Goal: Navigation & Orientation: Locate item on page

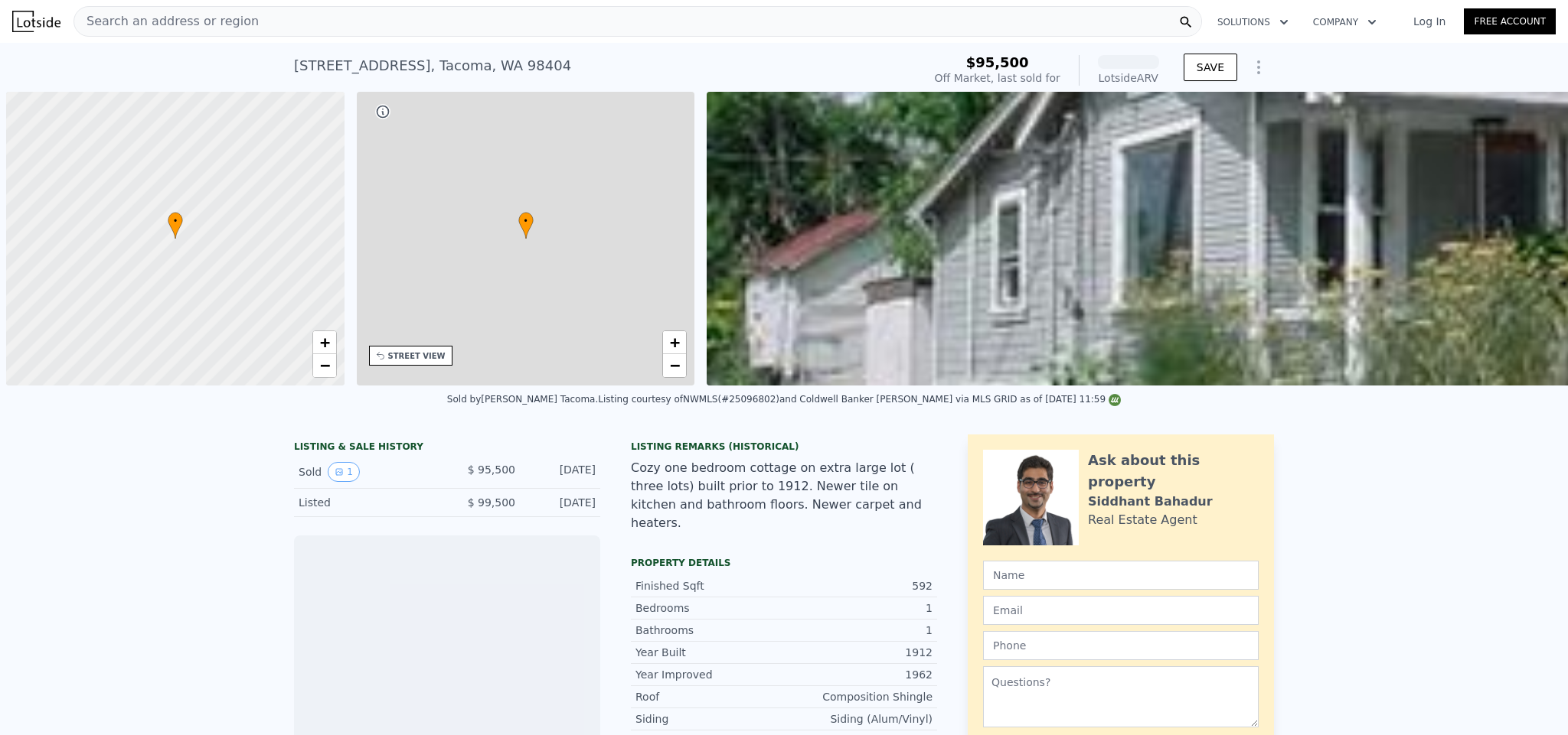
scroll to position [0, 6]
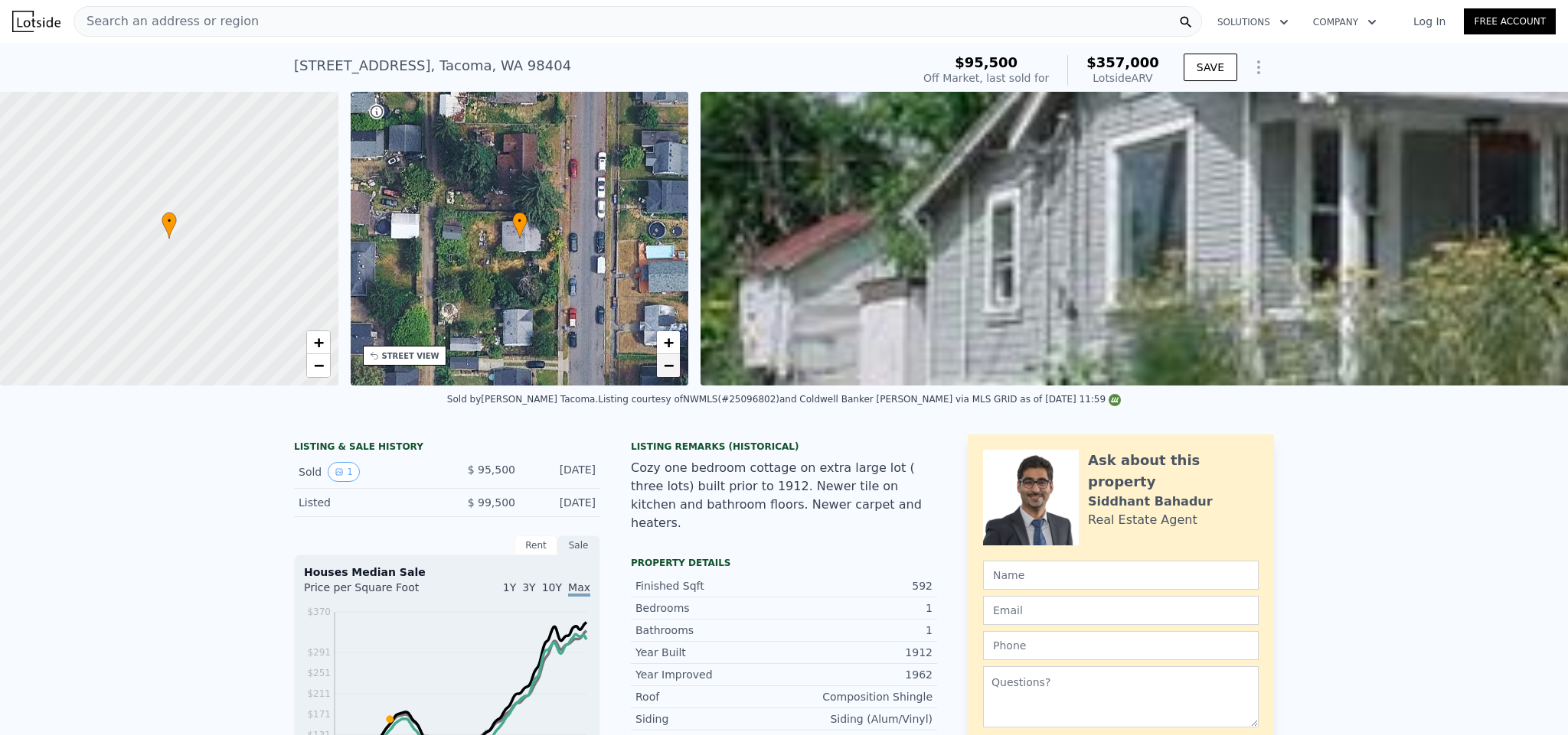
click at [673, 365] on link "−" at bounding box center [668, 365] width 23 height 23
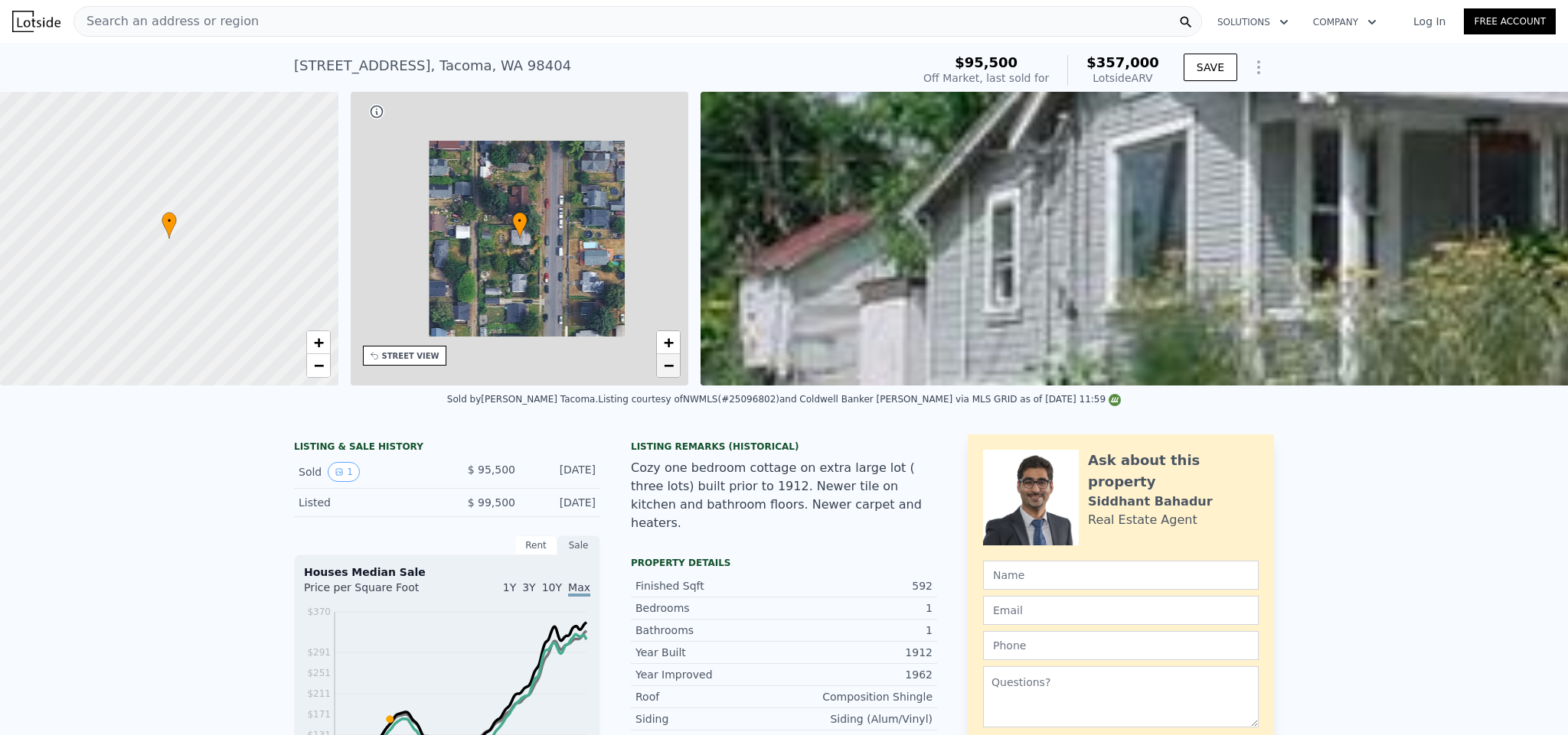
click at [673, 366] on link "−" at bounding box center [668, 365] width 23 height 23
click at [673, 366] on span "−" at bounding box center [668, 365] width 10 height 19
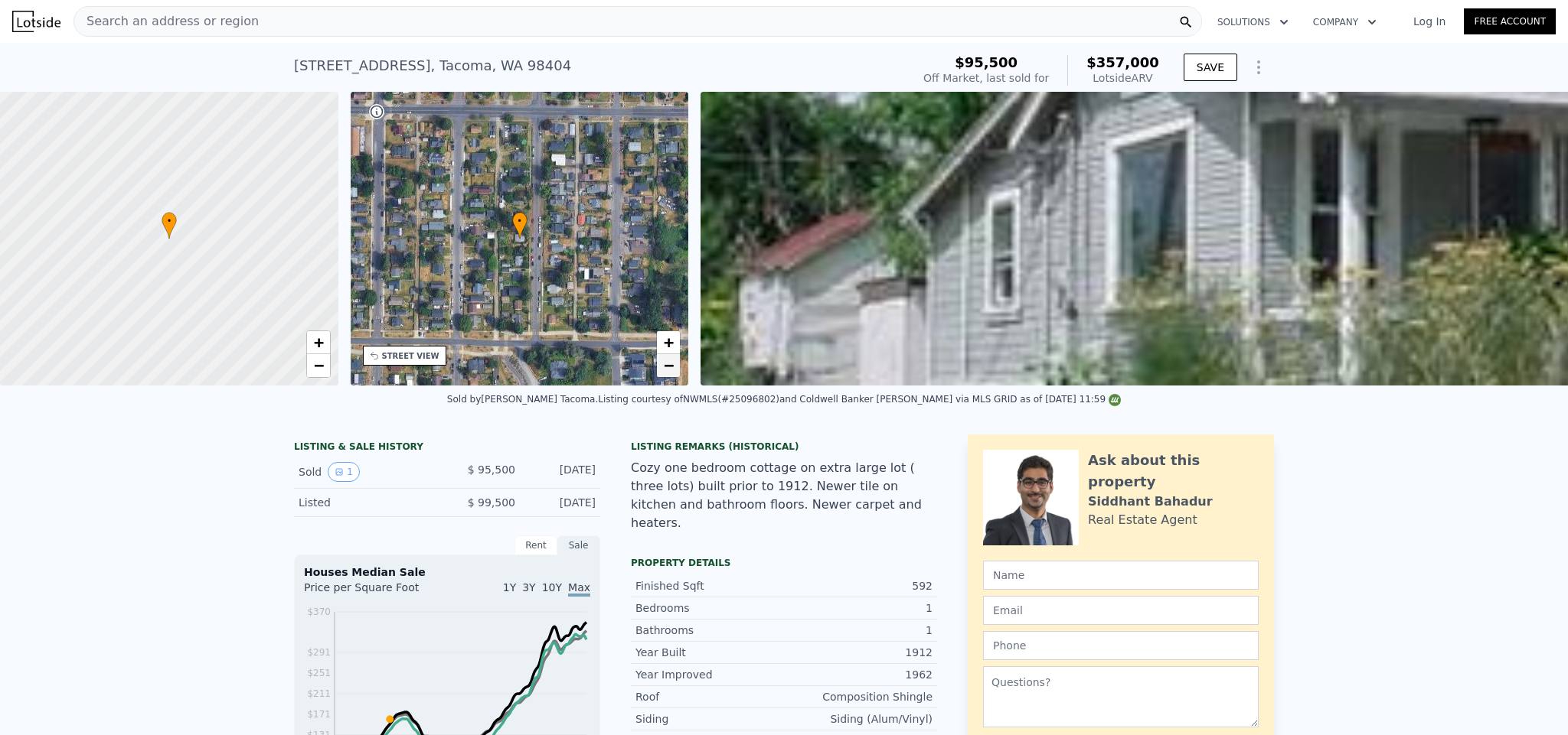
click at [672, 366] on span "−" at bounding box center [668, 365] width 10 height 19
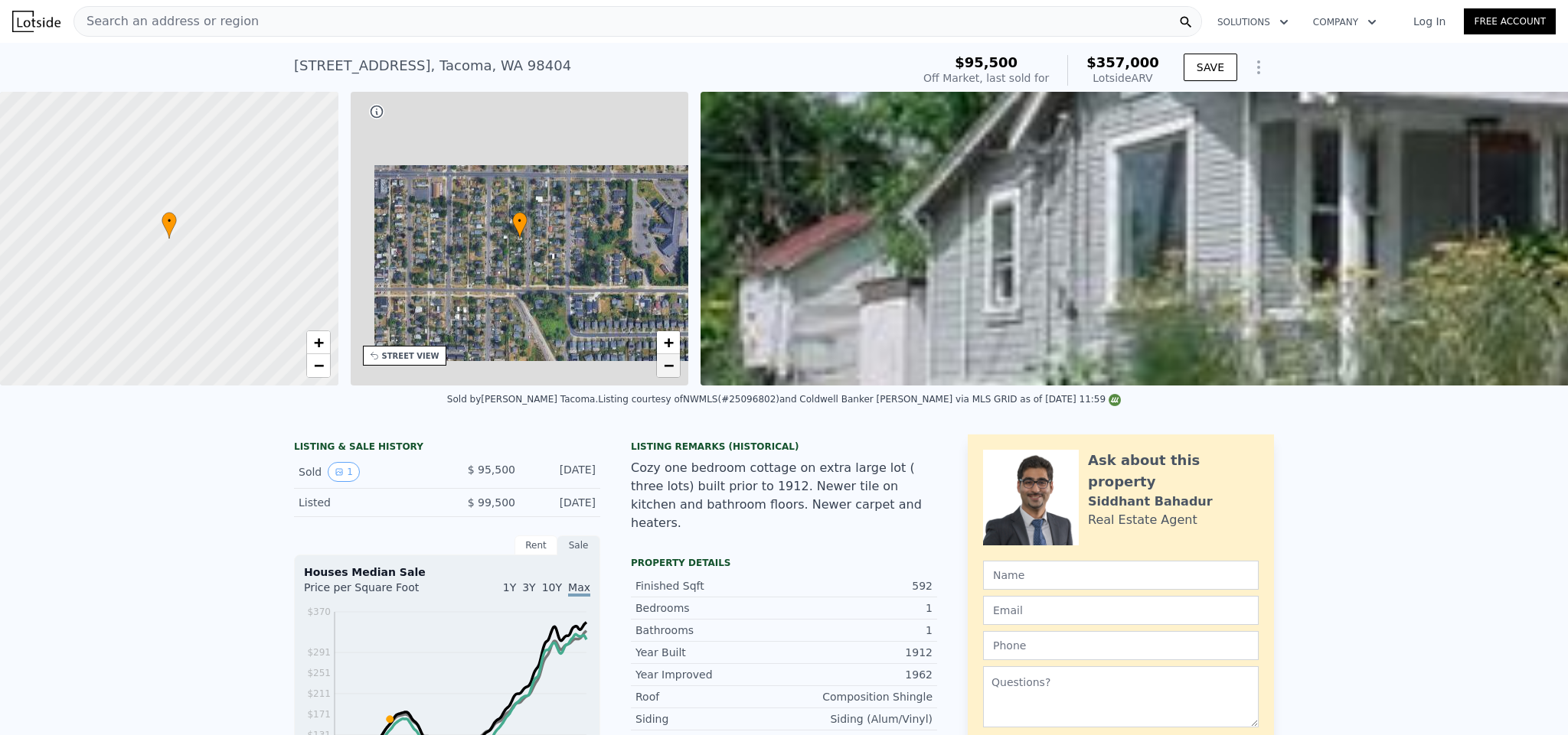
click at [672, 366] on span "−" at bounding box center [668, 365] width 10 height 19
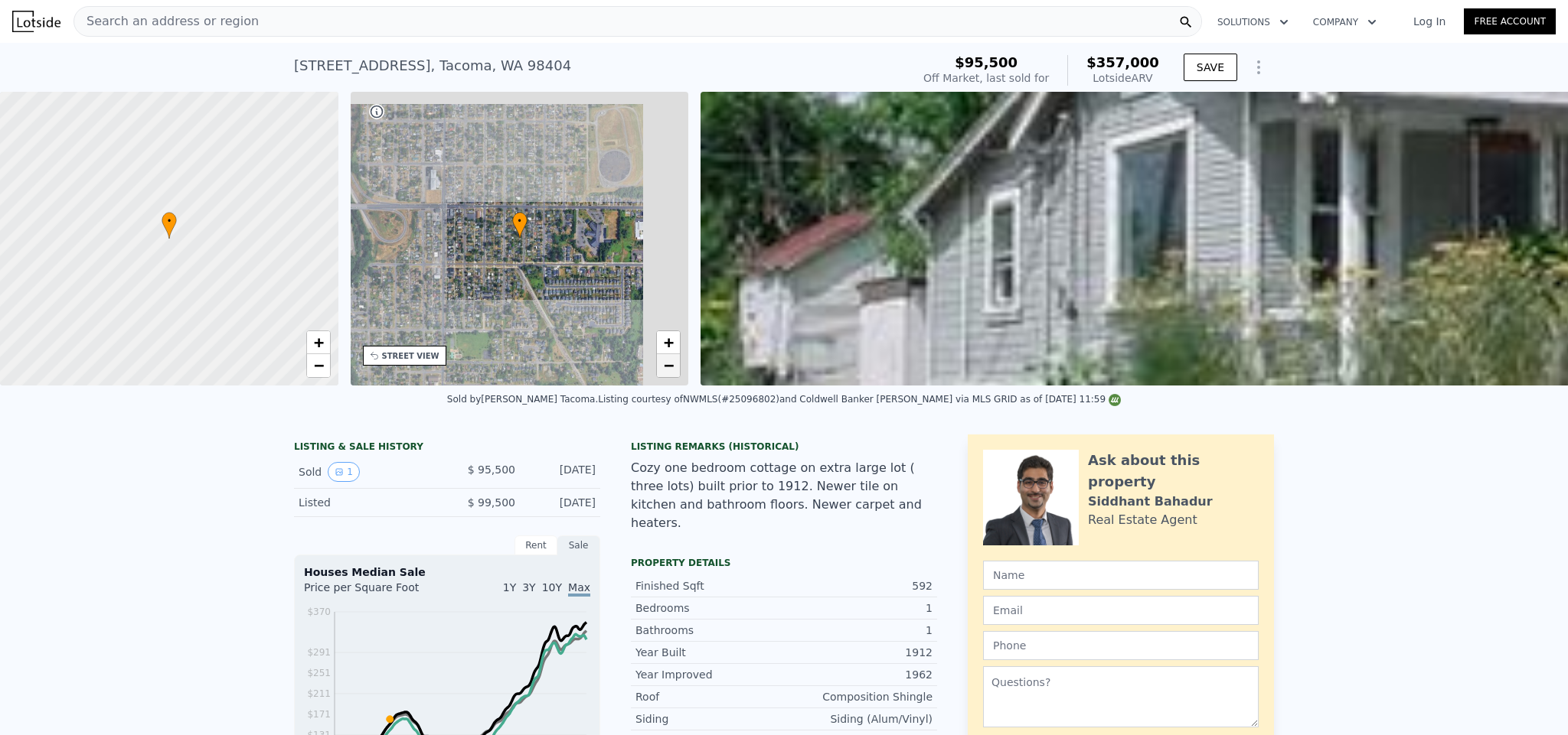
click at [672, 366] on span "−" at bounding box center [668, 365] width 10 height 19
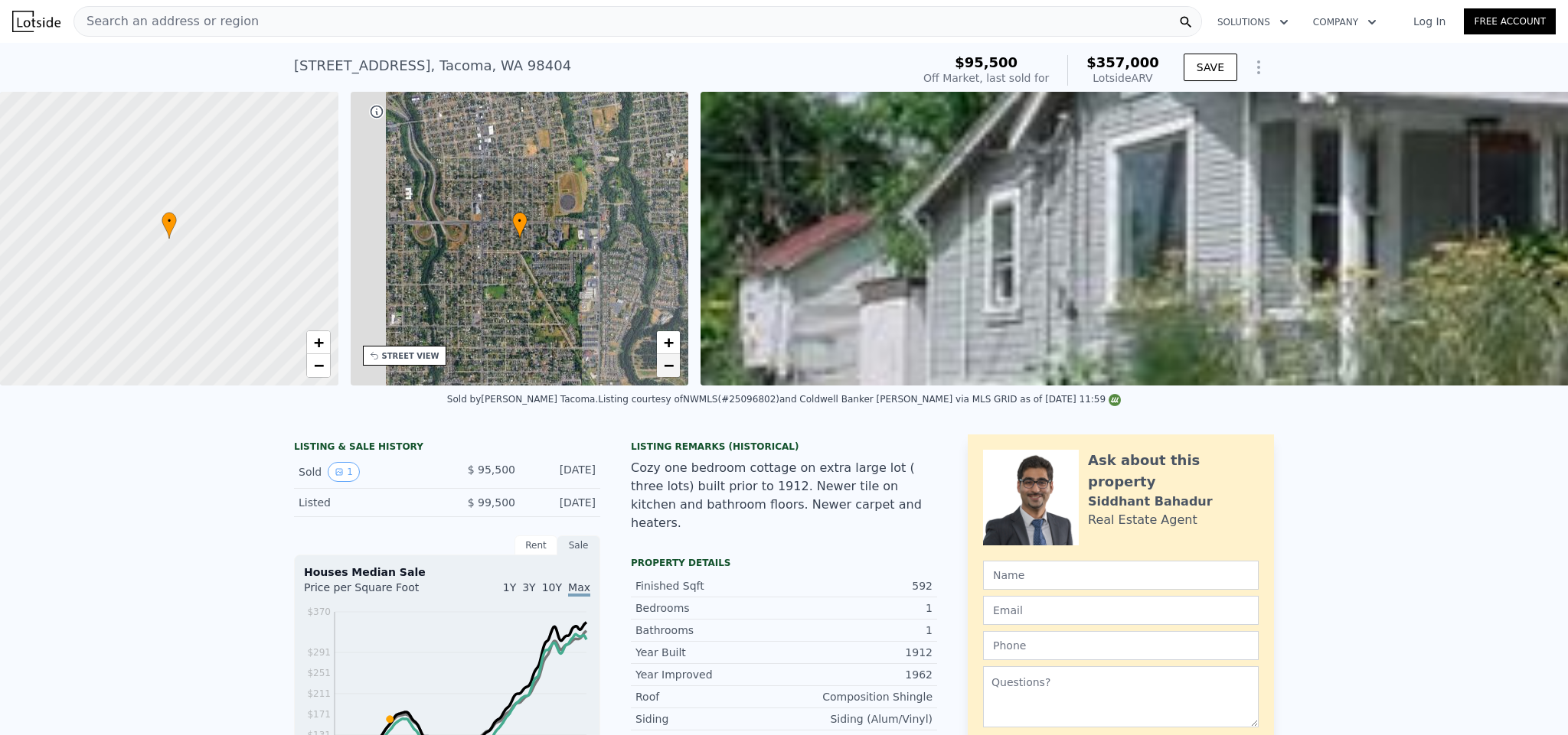
click at [669, 366] on span "−" at bounding box center [668, 365] width 10 height 19
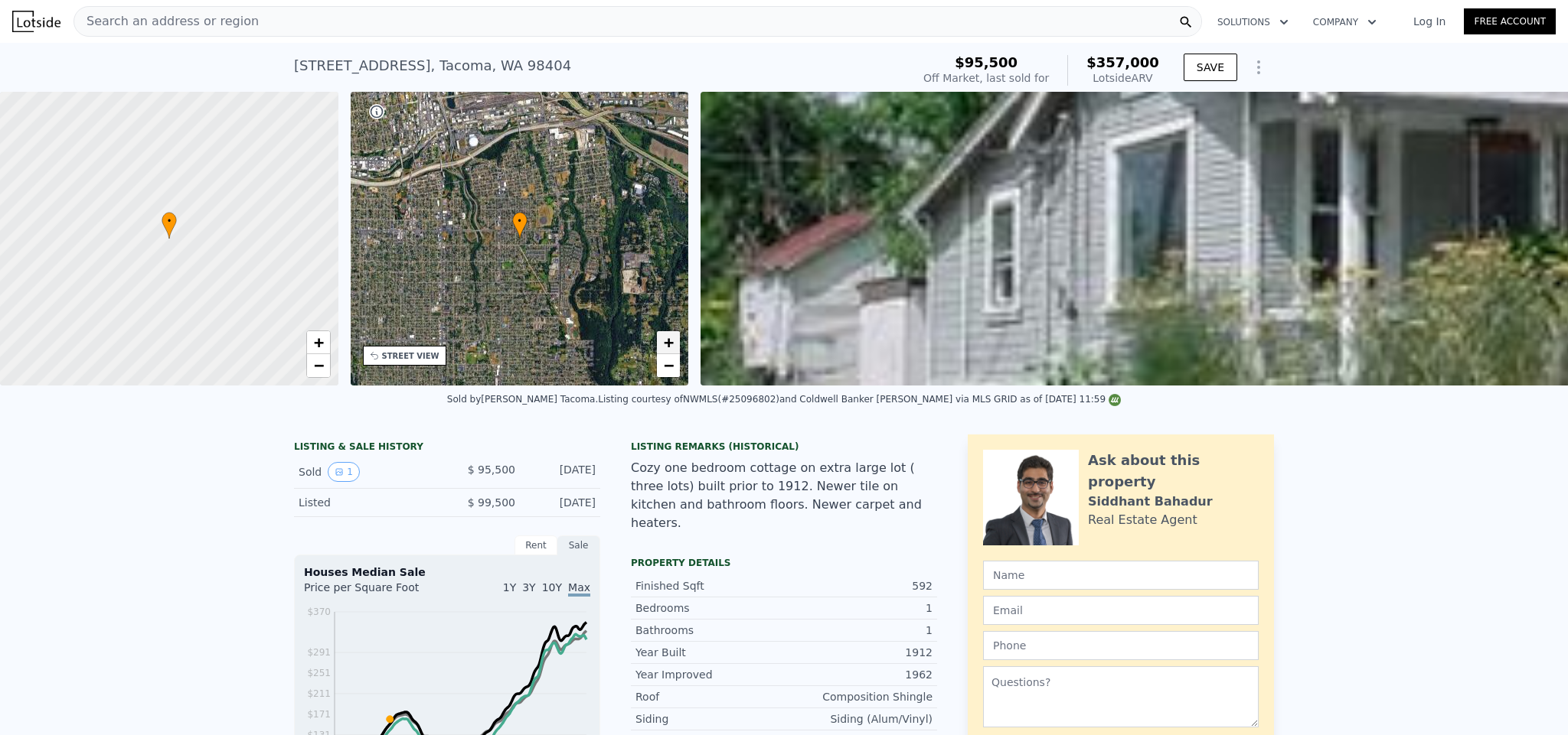
click at [672, 340] on span "+" at bounding box center [668, 342] width 10 height 19
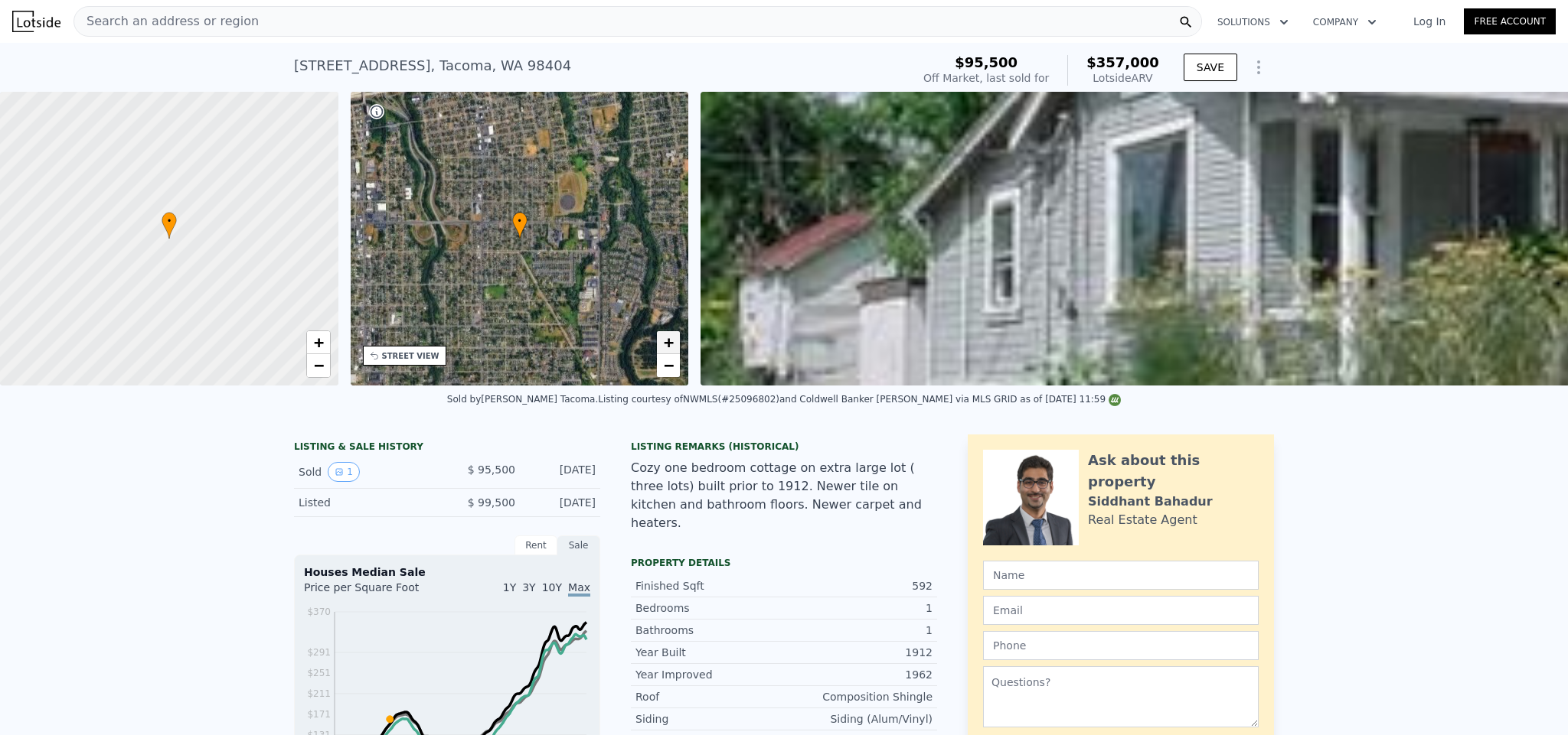
click at [672, 340] on span "+" at bounding box center [668, 342] width 10 height 19
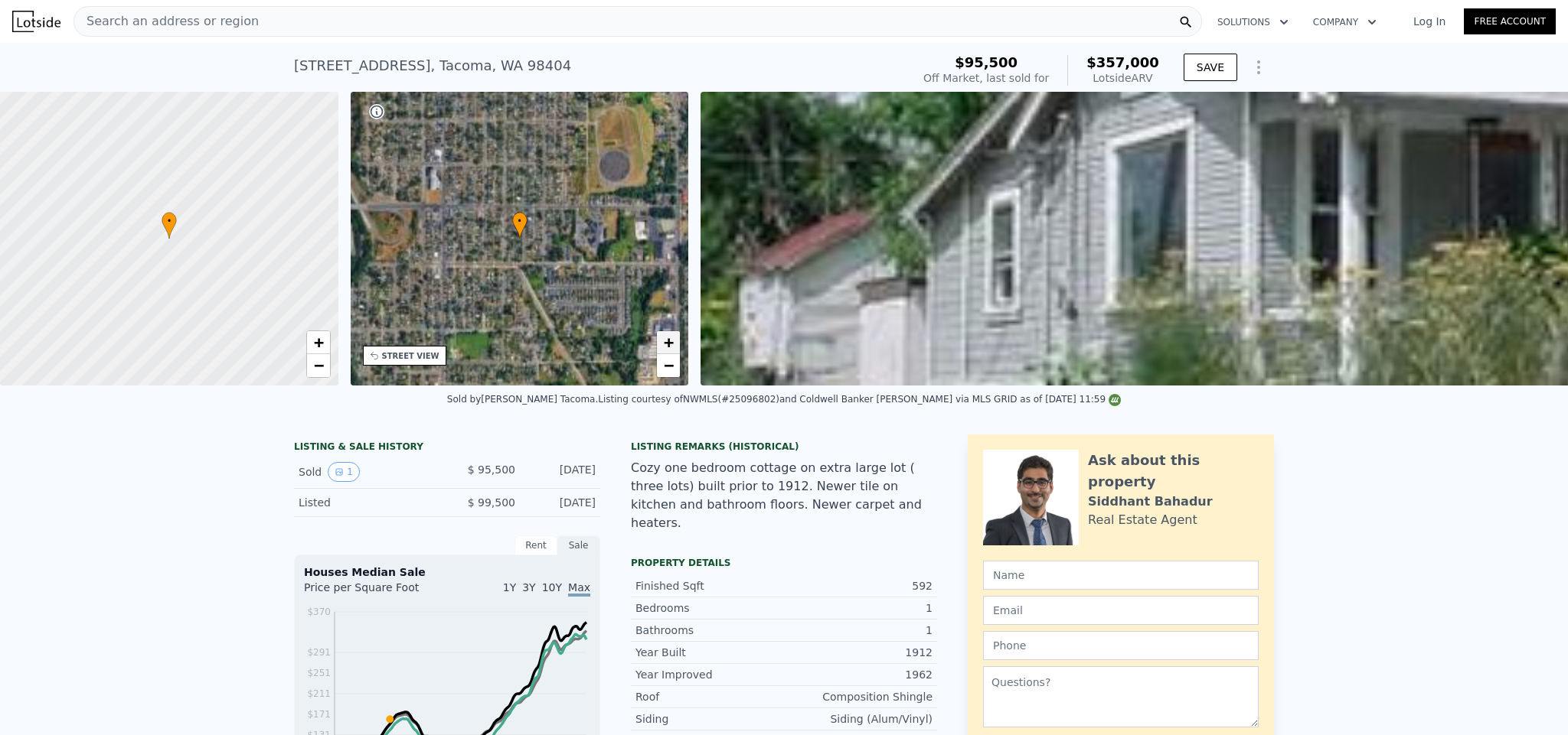
click at [672, 341] on span "+" at bounding box center [668, 342] width 10 height 19
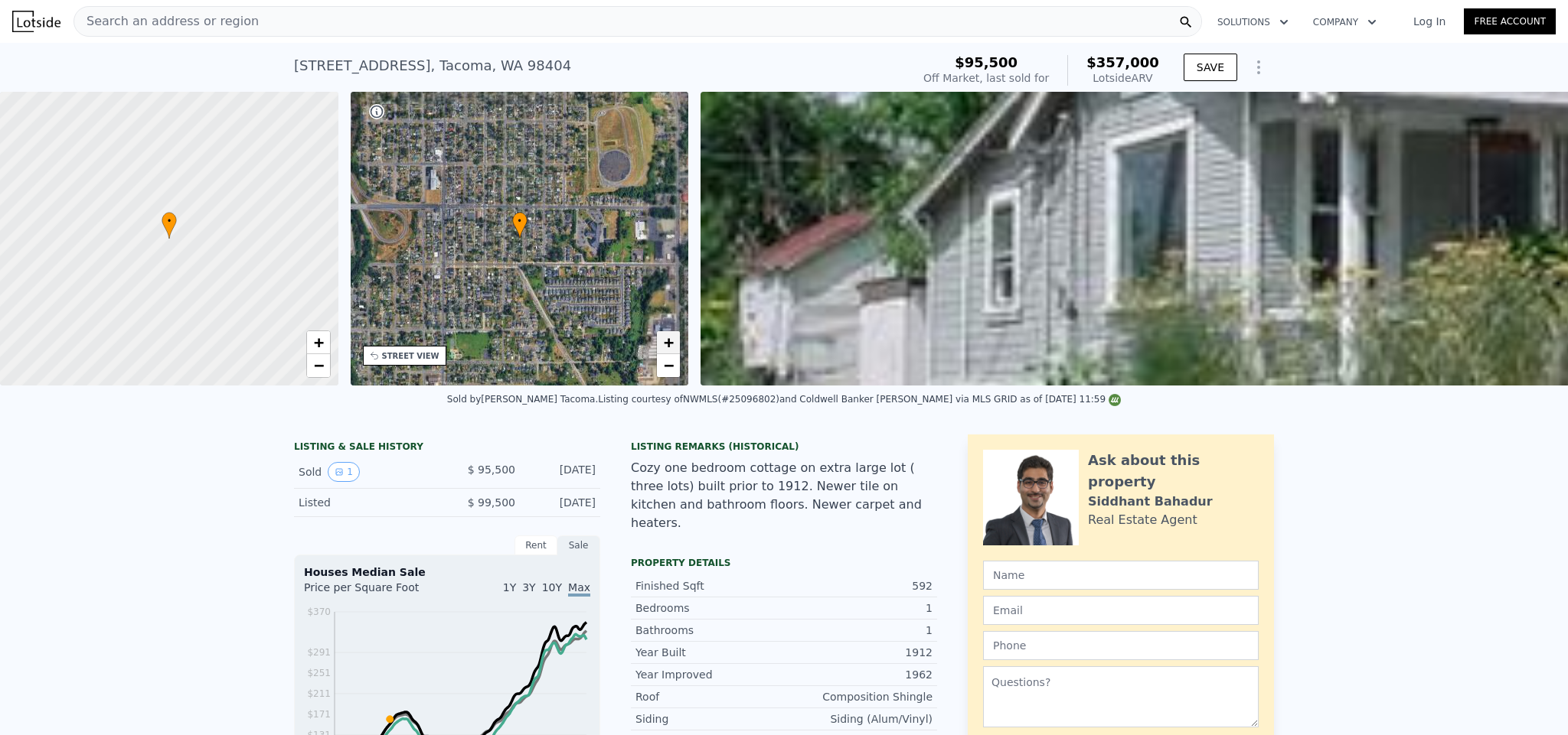
click at [672, 341] on span "+" at bounding box center [668, 342] width 10 height 19
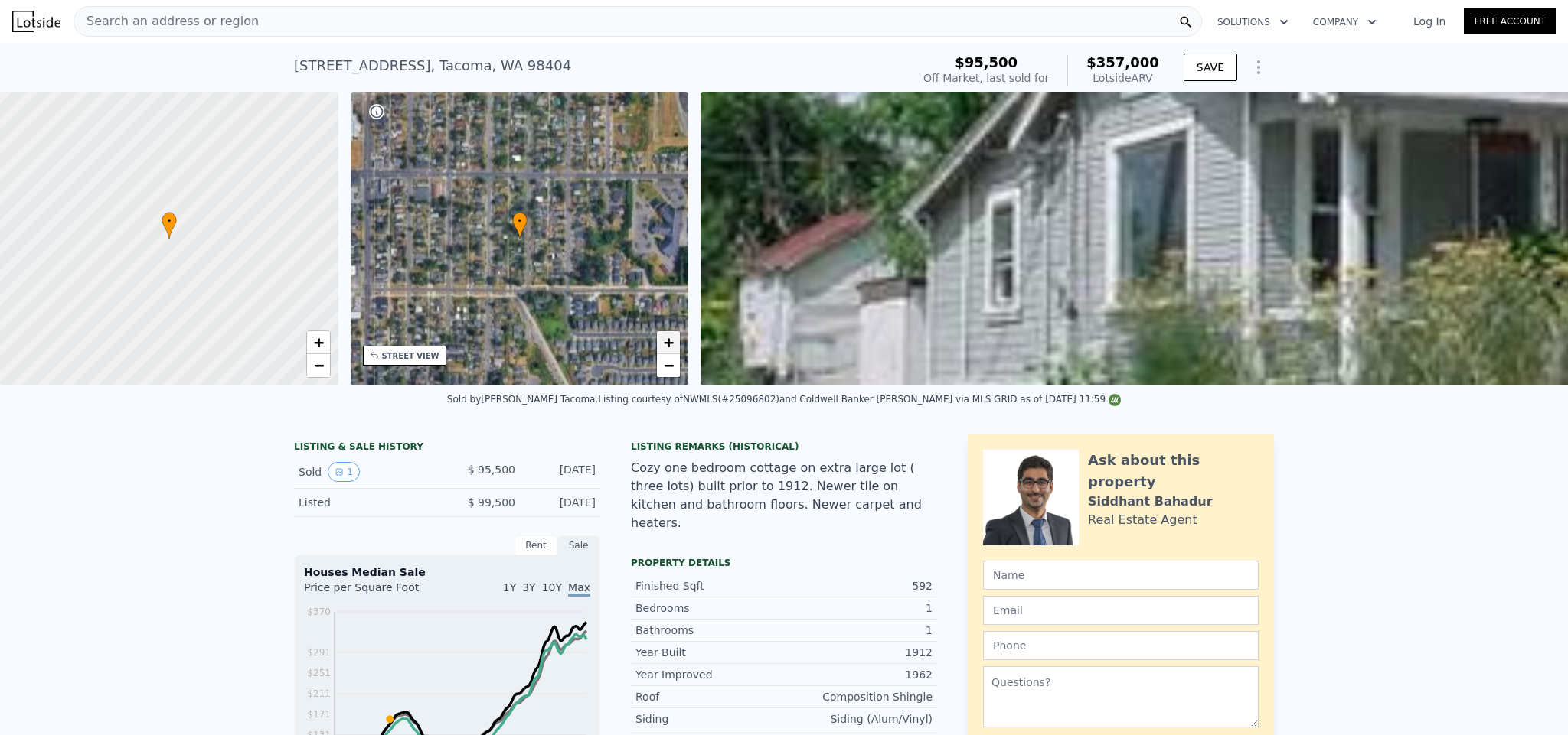
click at [672, 341] on span "+" at bounding box center [668, 342] width 10 height 19
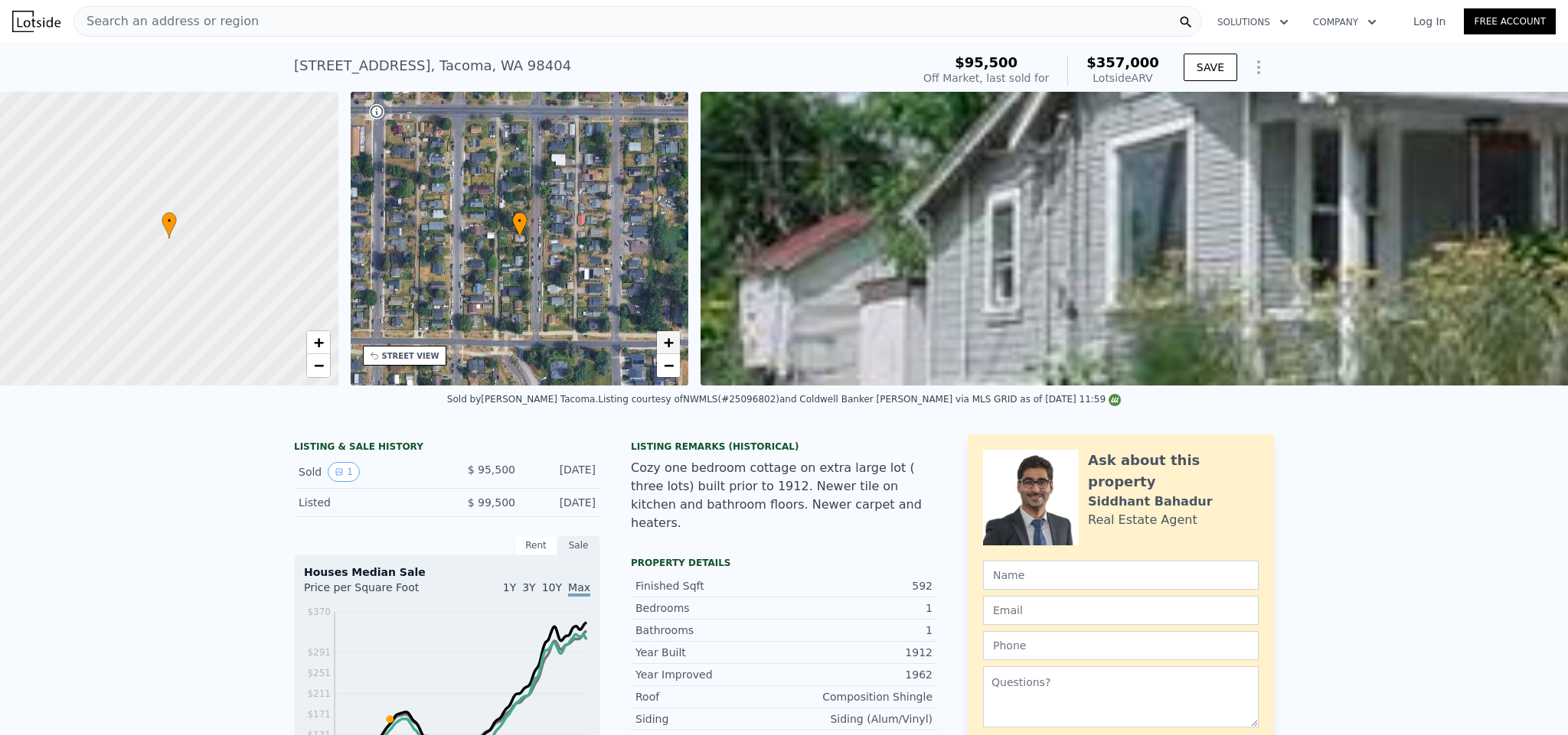
click at [672, 341] on span "+" at bounding box center [668, 342] width 10 height 19
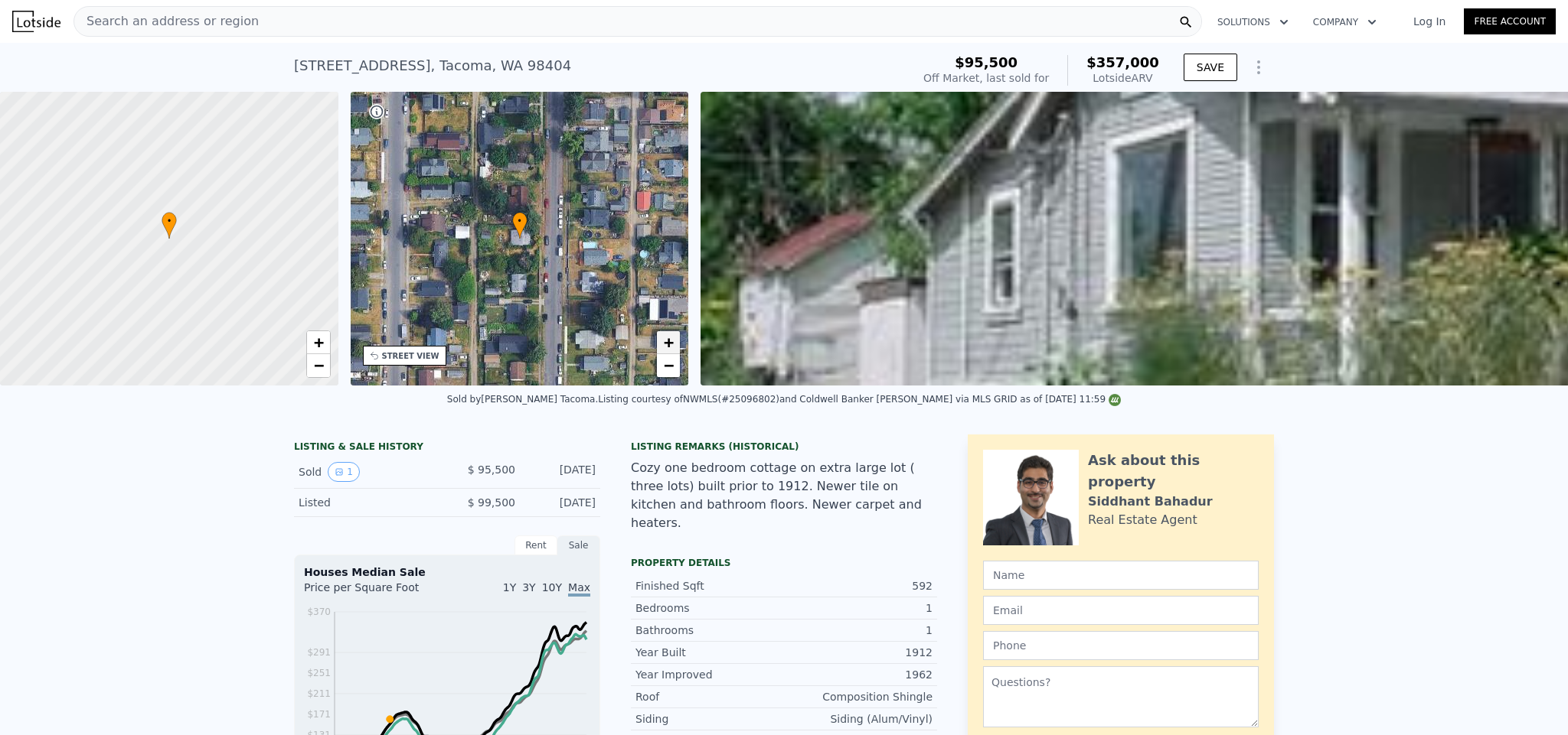
click at [672, 341] on span "+" at bounding box center [668, 342] width 10 height 19
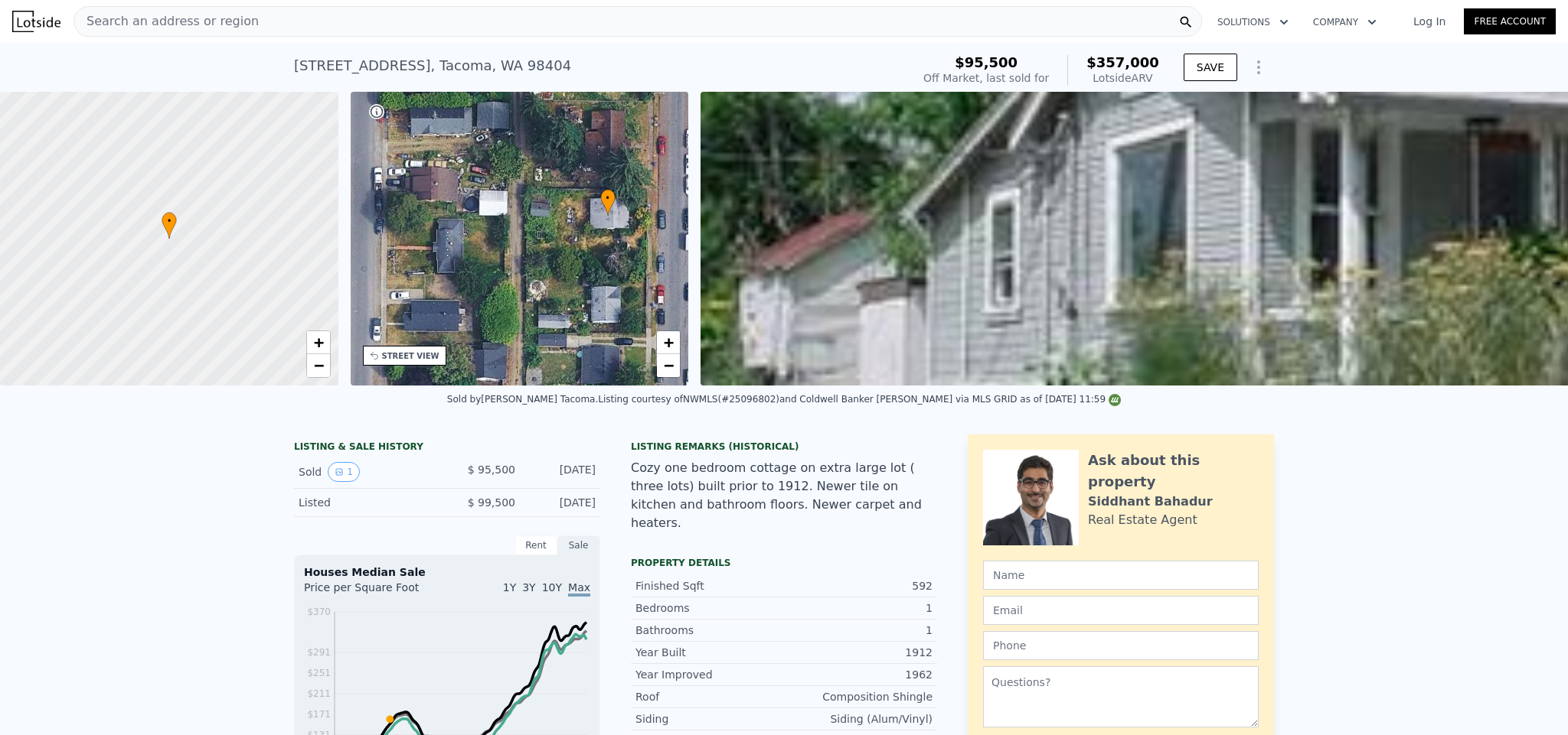
drag, startPoint x: 461, startPoint y: 260, endPoint x: 549, endPoint y: 237, distance: 91.0
click at [549, 237] on div "• + −" at bounding box center [520, 239] width 338 height 294
click at [434, 192] on div "• + −" at bounding box center [520, 239] width 338 height 294
click at [405, 356] on div "STREET VIEW" at bounding box center [410, 356] width 57 height 12
